Goal: Task Accomplishment & Management: Use online tool/utility

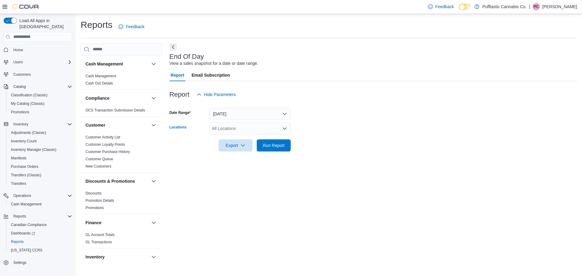
click at [272, 128] on div "All Locations" at bounding box center [249, 128] width 81 height 12
click at [272, 138] on div "Pufftastic Cannabis Co." at bounding box center [250, 139] width 74 height 6
click at [319, 126] on form "Date Range [DATE] Locations Pufftastic Cannabis Co. Combo box. Selected. Puffta…" at bounding box center [372, 126] width 407 height 51
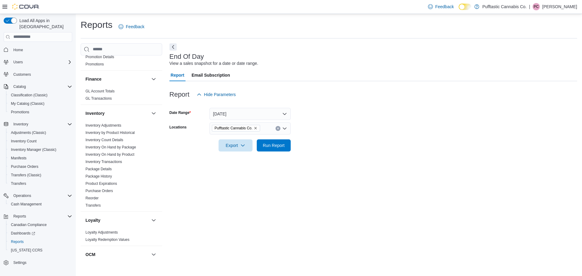
scroll to position [151, 0]
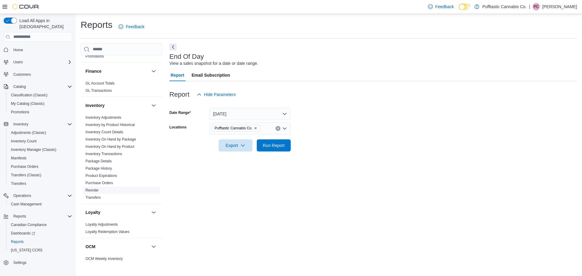
click at [92, 193] on span "Reorder" at bounding box center [121, 190] width 77 height 7
click at [92, 191] on link "Reorder" at bounding box center [91, 190] width 13 height 4
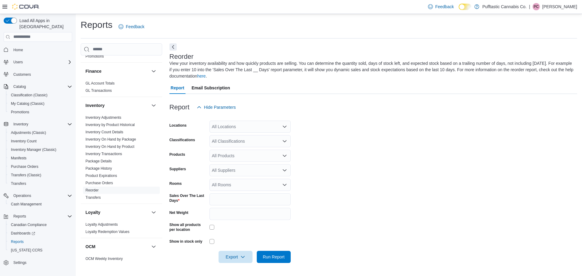
click at [283, 126] on icon "Open list of options" at bounding box center [285, 126] width 4 height 2
click at [285, 135] on div "Pufftastic Cannabis Co." at bounding box center [250, 137] width 74 height 6
click at [334, 130] on form "Locations Pufftastic Cannabis Co. Combo box. Selected. Pufftastic Cannabis Co..…" at bounding box center [372, 188] width 407 height 150
click at [283, 141] on icon "Open list of options" at bounding box center [284, 141] width 5 height 5
click at [267, 196] on div "Accessories" at bounding box center [250, 195] width 74 height 6
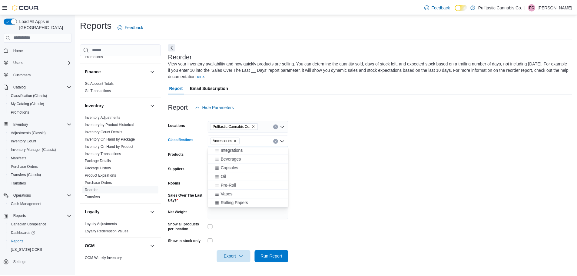
scroll to position [80, 0]
click at [249, 193] on span "Rolling Papers" at bounding box center [236, 194] width 28 height 6
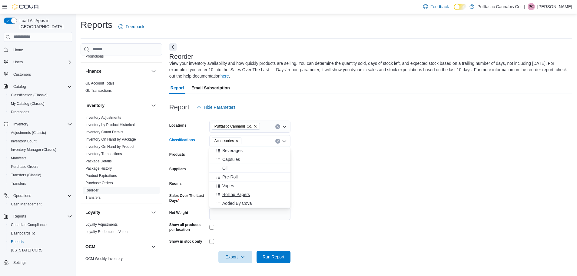
scroll to position [71, 0]
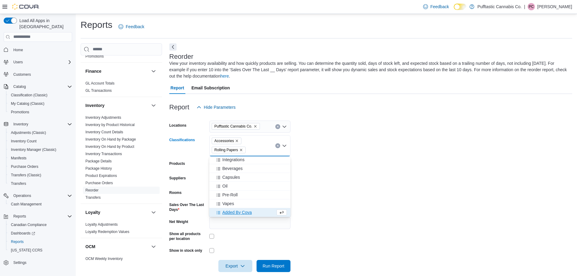
click at [347, 171] on form "Locations Pufftastic Cannabis Co. Classifications Accessories Rolling Papers Co…" at bounding box center [370, 192] width 403 height 159
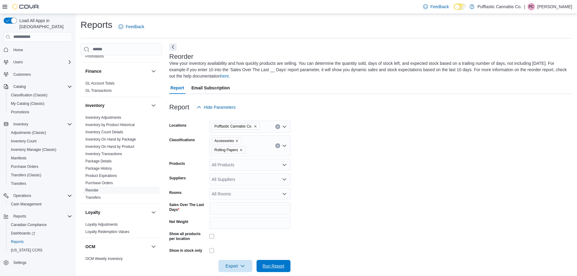
drag, startPoint x: 278, startPoint y: 266, endPoint x: 370, endPoint y: 124, distance: 169.3
click at [278, 266] on span "Run Report" at bounding box center [274, 266] width 22 height 6
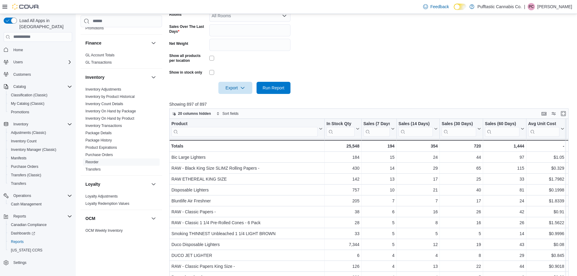
scroll to position [212, 0]
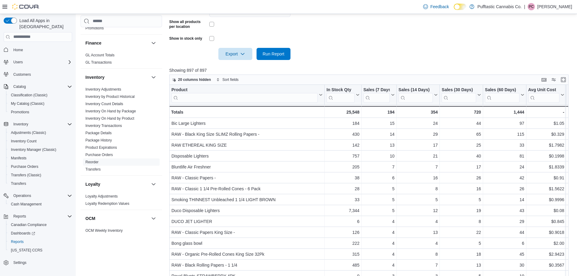
click at [296, 98] on input "search" at bounding box center [244, 98] width 146 height 10
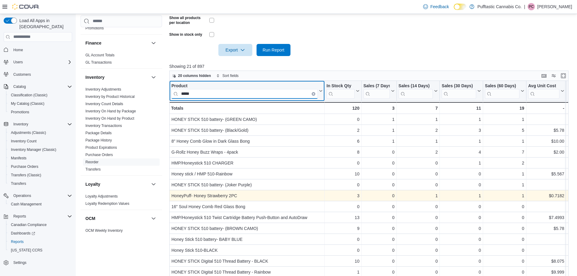
scroll to position [206, 0]
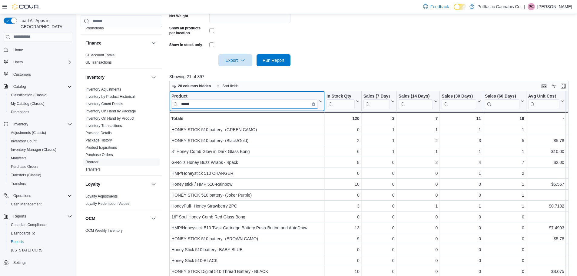
click at [272, 100] on input "*****" at bounding box center [244, 104] width 146 height 10
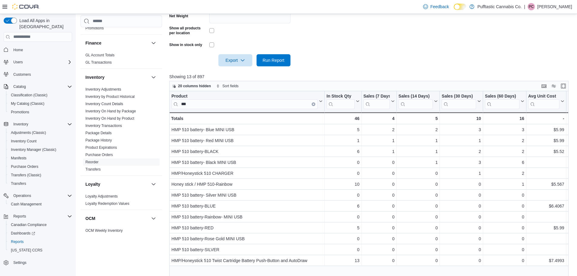
click at [309, 71] on div at bounding box center [370, 69] width 403 height 7
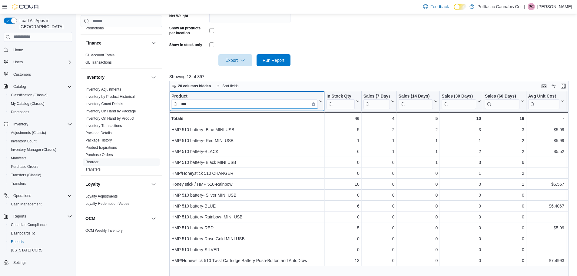
click at [253, 107] on input "***" at bounding box center [244, 104] width 146 height 10
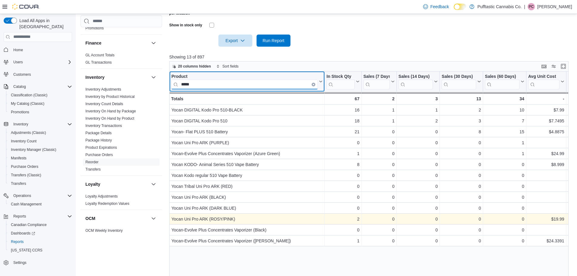
scroll to position [236, 0]
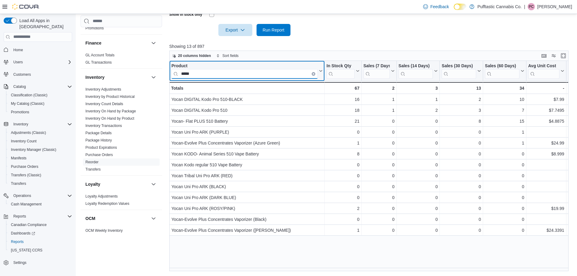
type input "*****"
